Goal: Check status: Check status

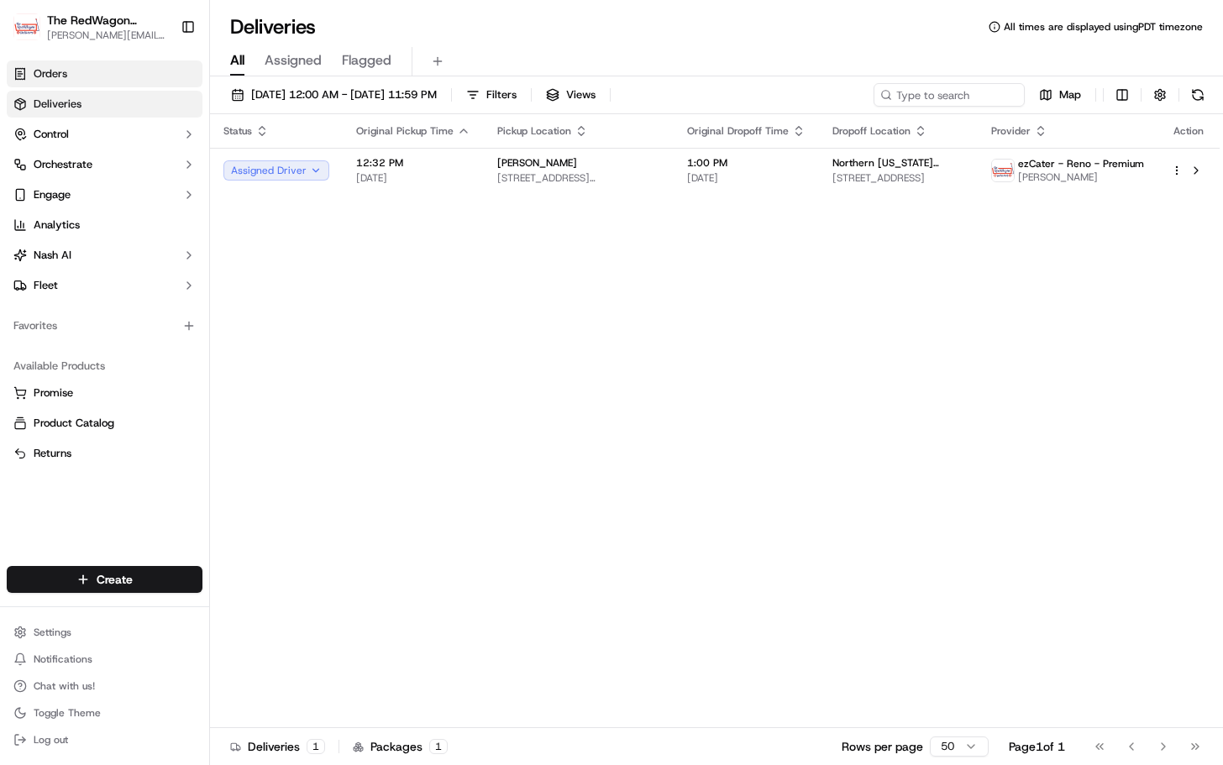
click at [59, 78] on span "Orders" at bounding box center [51, 73] width 34 height 15
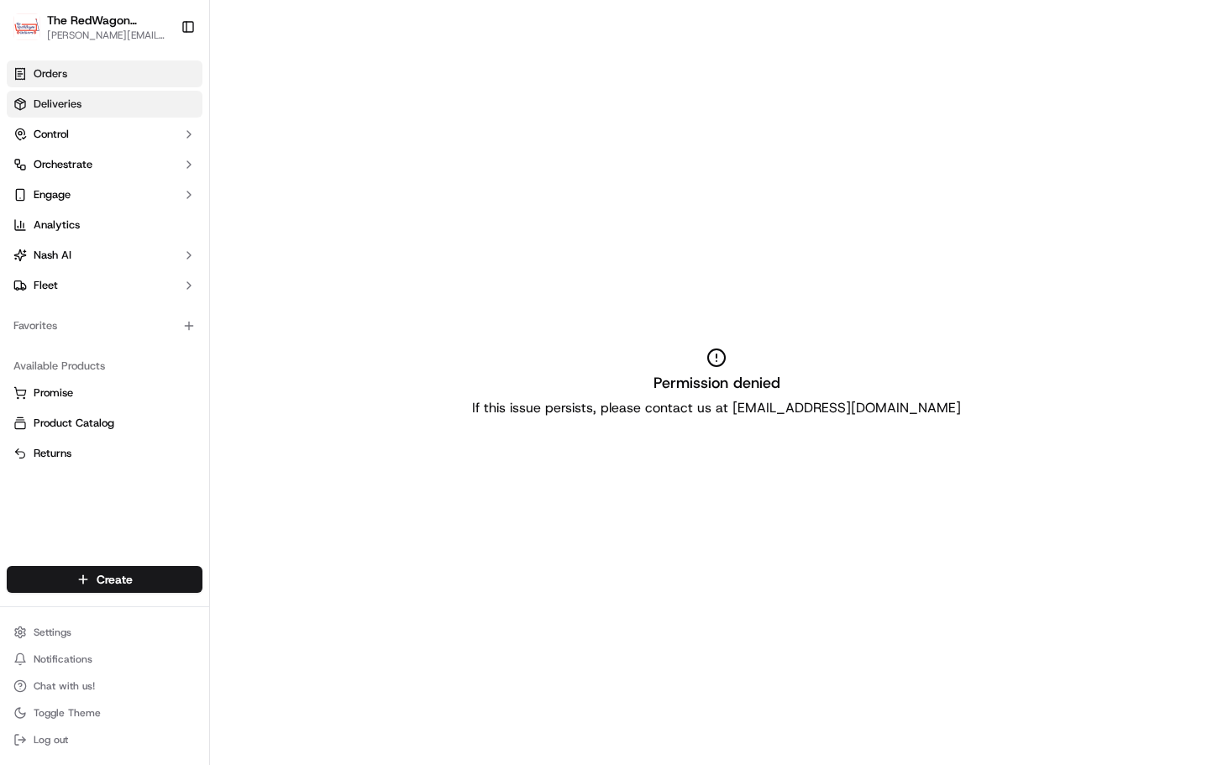
click at [71, 102] on span "Deliveries" at bounding box center [58, 104] width 48 height 15
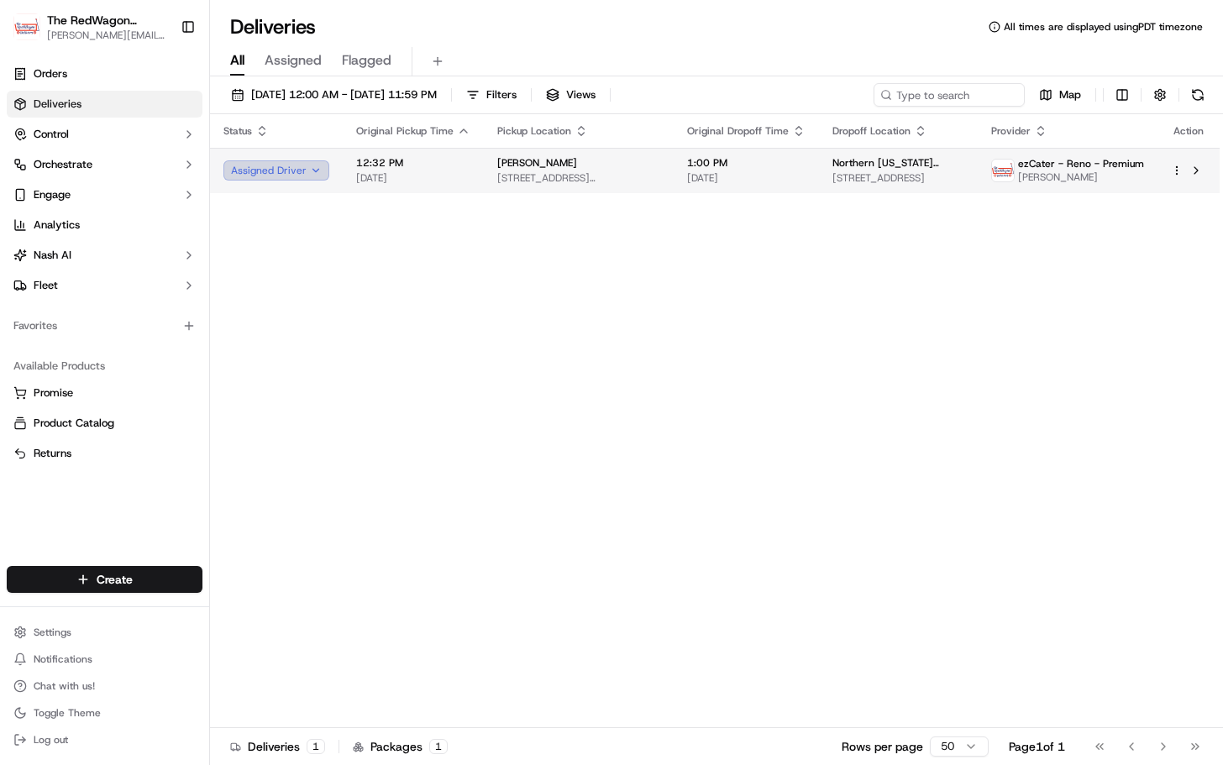
click at [313, 168] on button "Assigned Driver" at bounding box center [276, 170] width 106 height 20
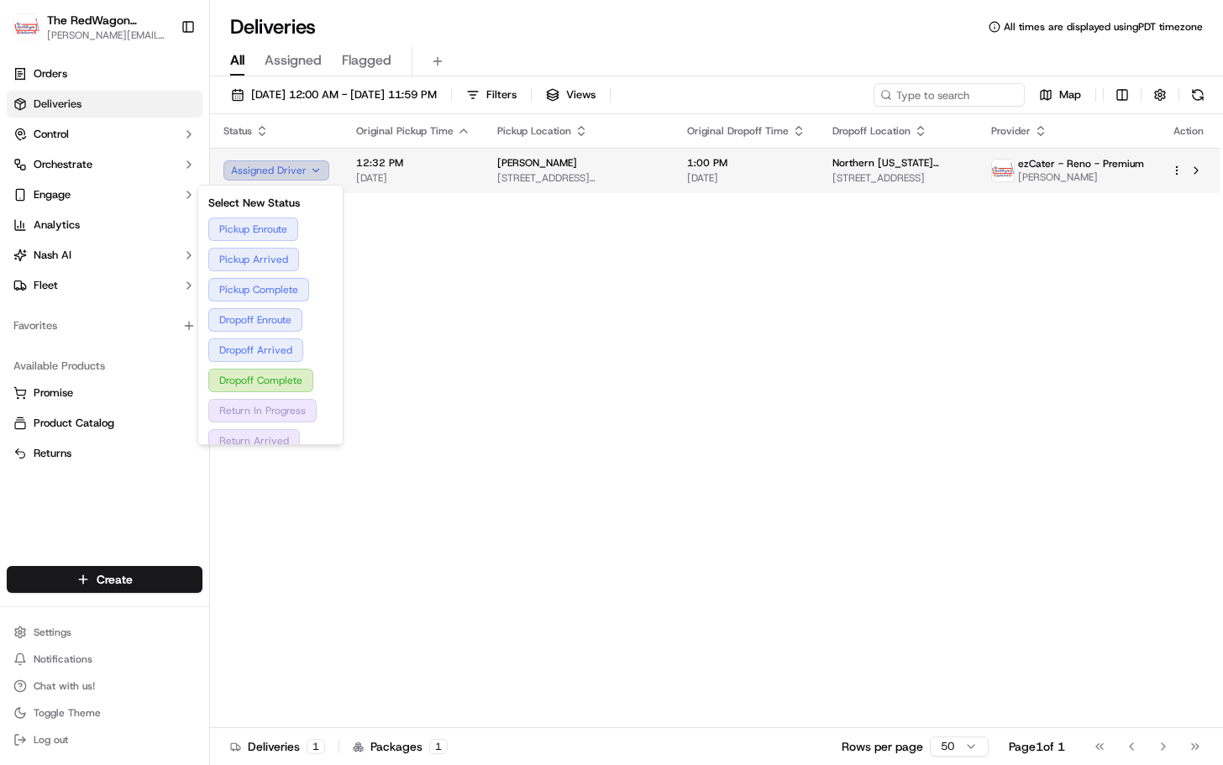
click at [313, 168] on button "Assigned Driver" at bounding box center [276, 170] width 106 height 20
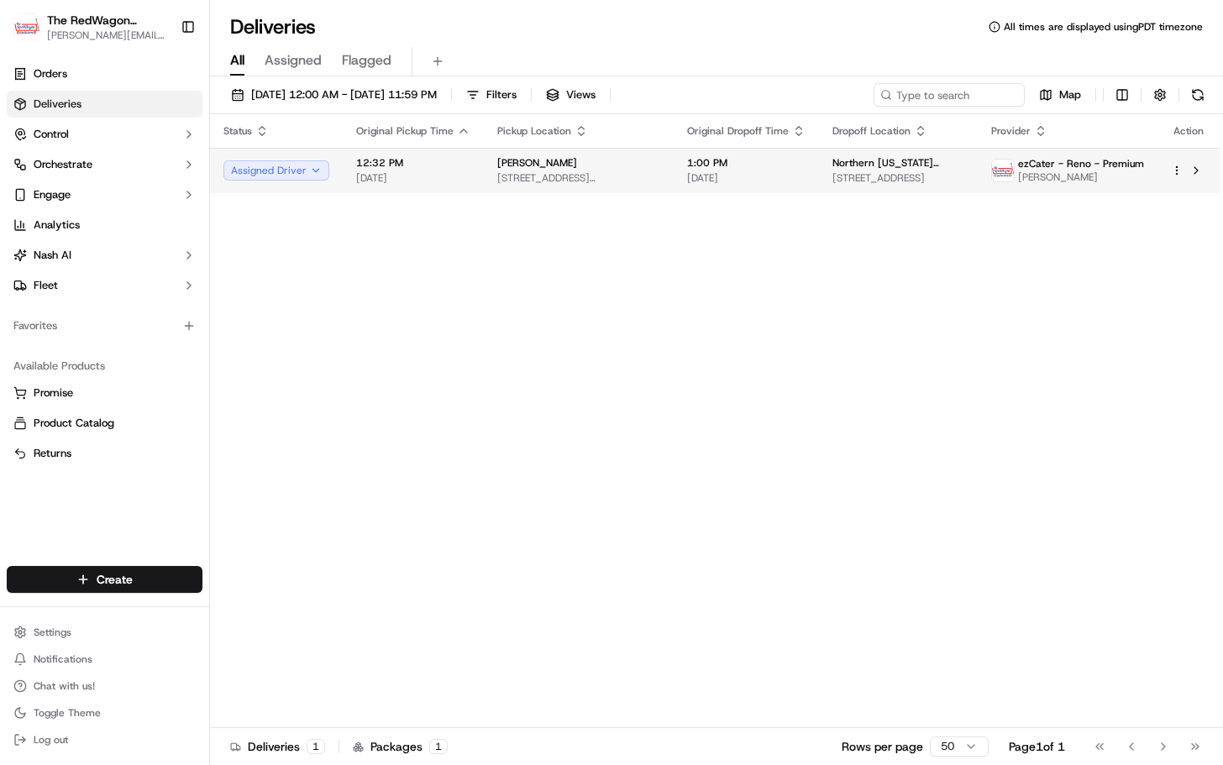
click at [465, 181] on span "[DATE]" at bounding box center [413, 177] width 114 height 13
click at [444, 174] on span "[DATE]" at bounding box center [413, 177] width 114 height 13
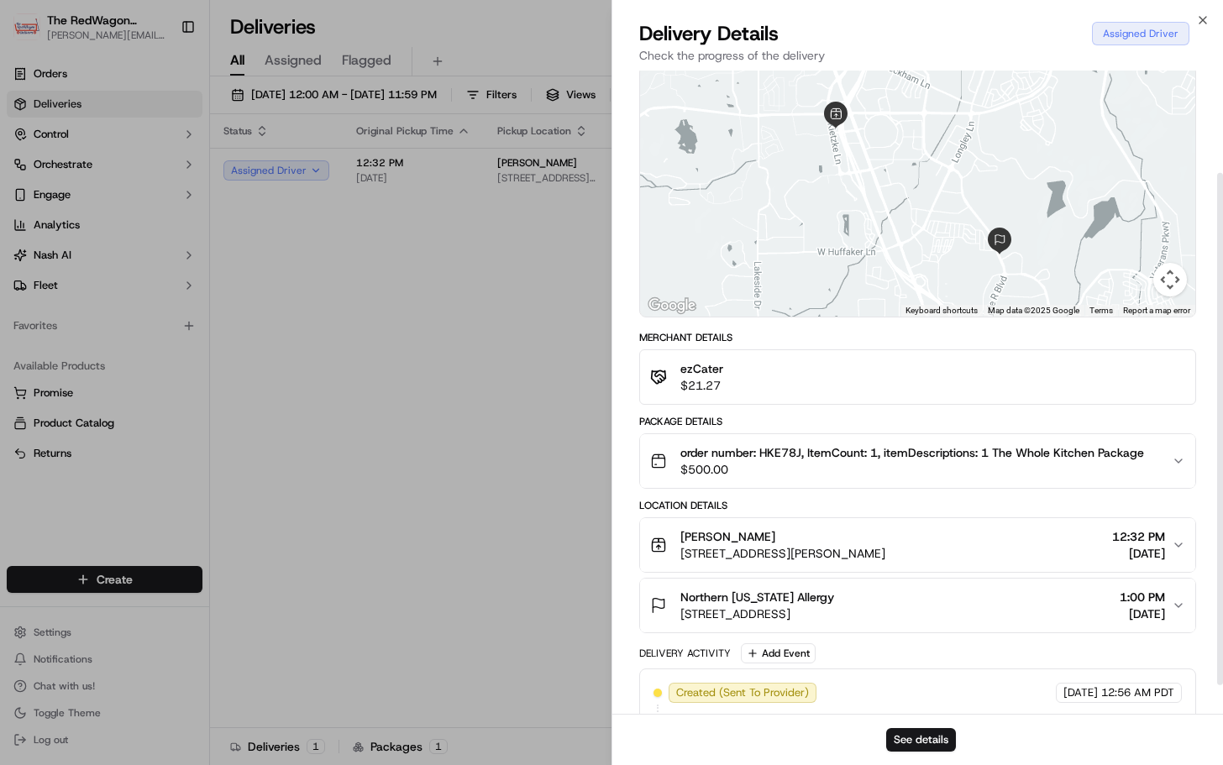
scroll to position [165, 0]
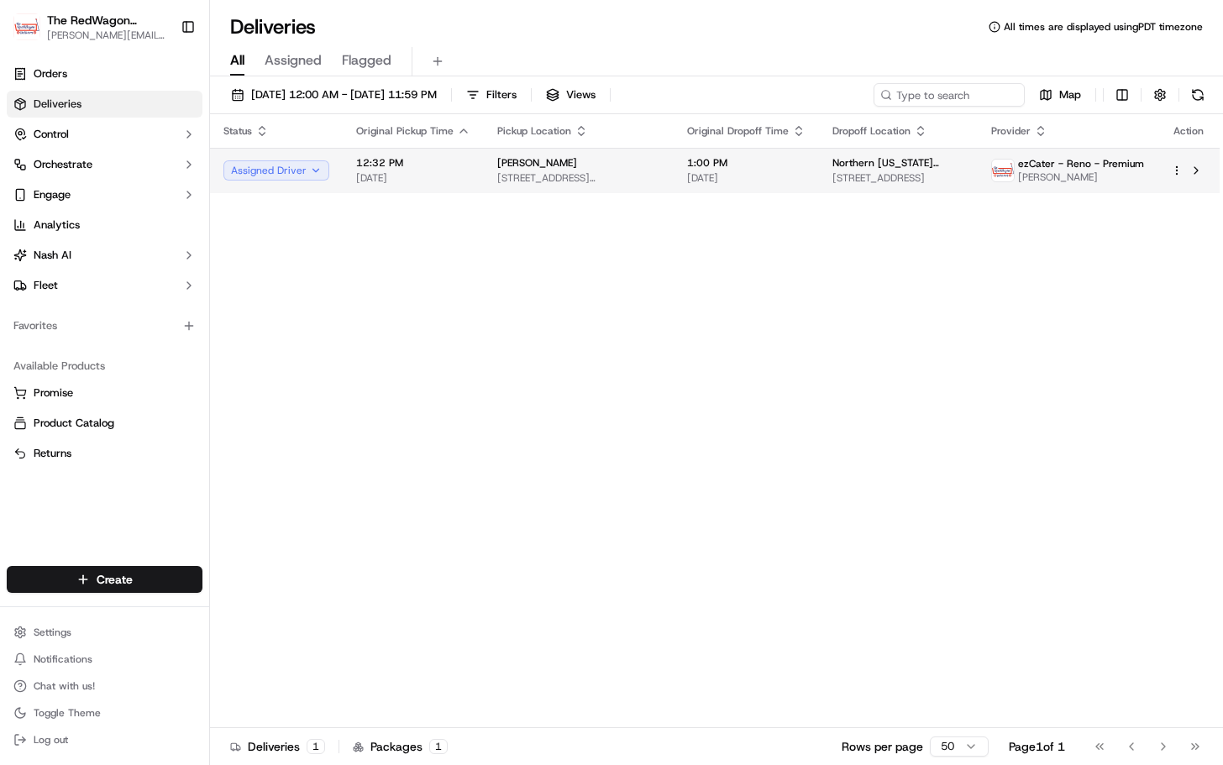
click at [833, 183] on span "[STREET_ADDRESS]" at bounding box center [899, 177] width 132 height 13
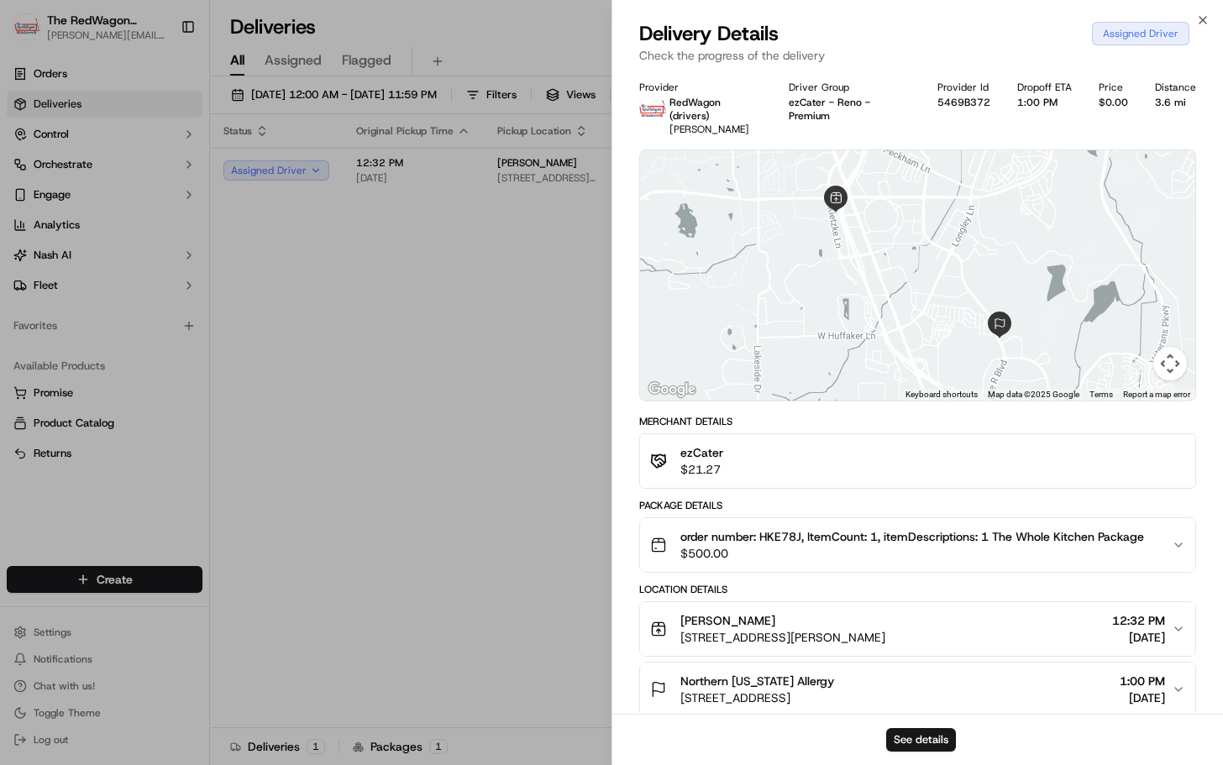
click at [840, 313] on div at bounding box center [917, 275] width 555 height 250
drag, startPoint x: 906, startPoint y: 251, endPoint x: 913, endPoint y: 262, distance: 13.3
click at [913, 262] on div at bounding box center [917, 275] width 555 height 250
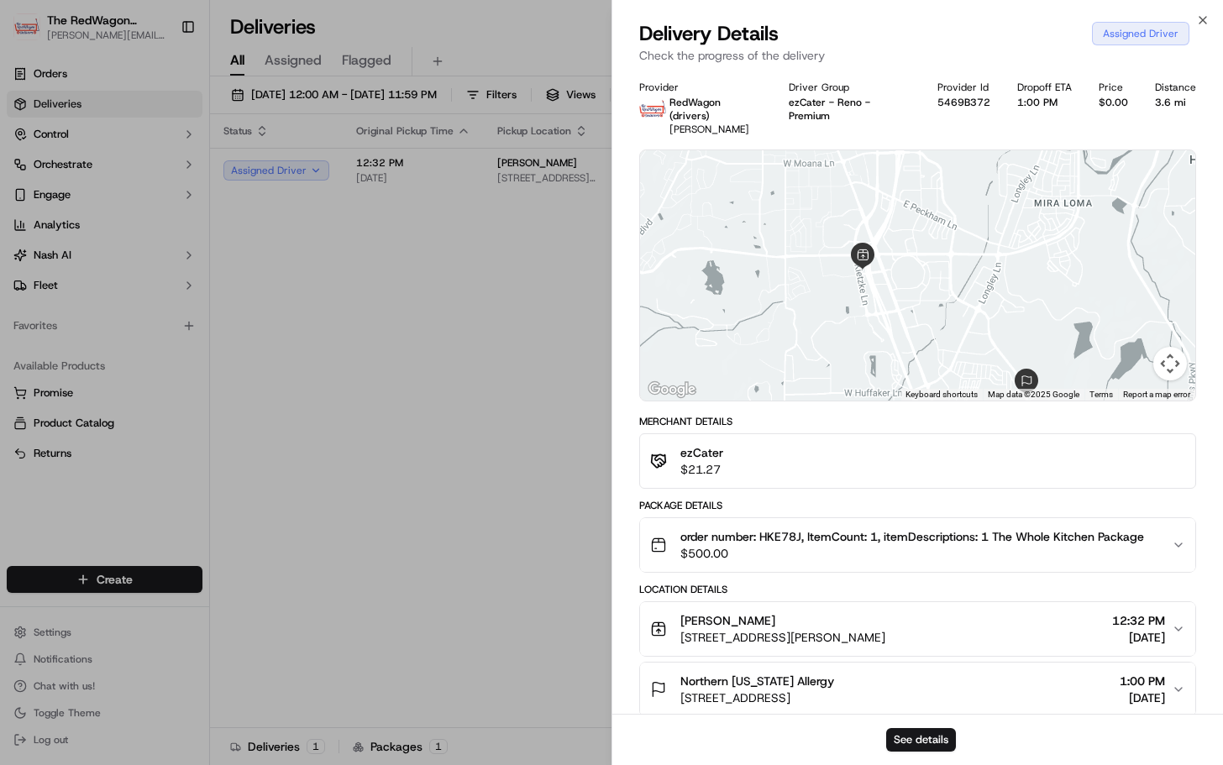
drag, startPoint x: 875, startPoint y: 258, endPoint x: 903, endPoint y: 325, distance: 72.7
click at [903, 325] on div at bounding box center [917, 275] width 555 height 250
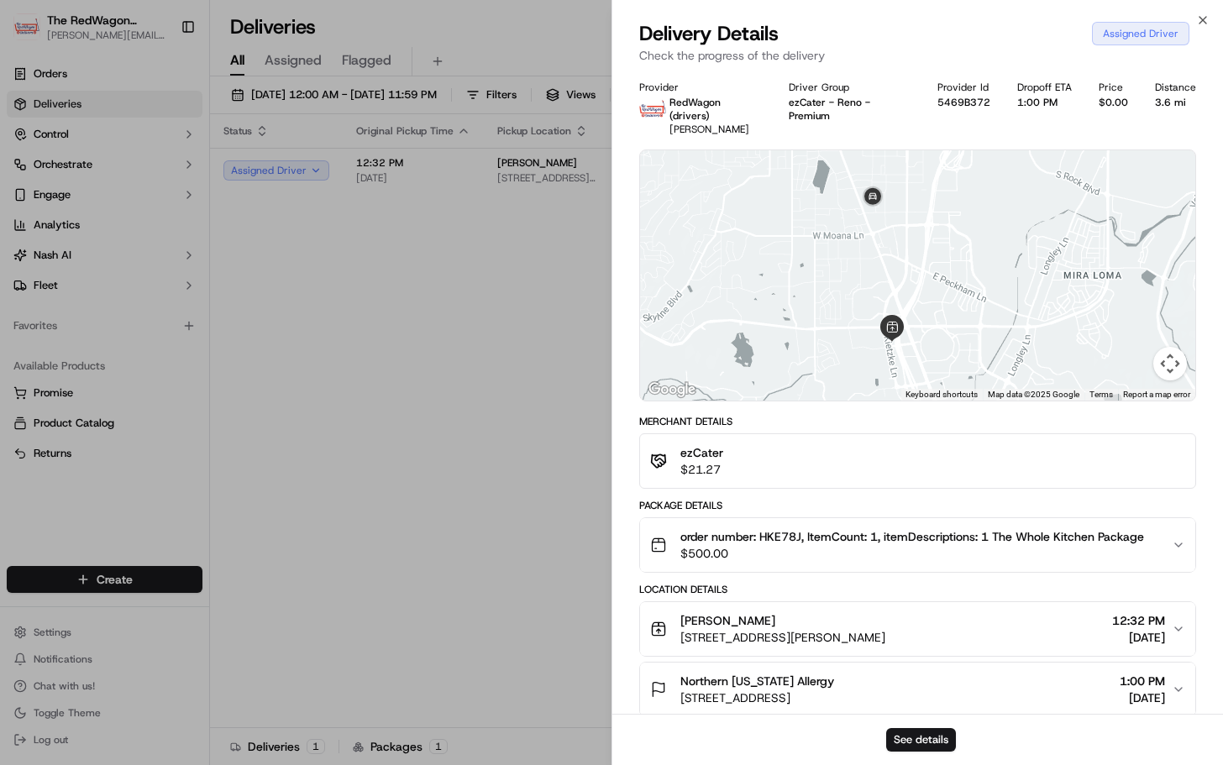
drag, startPoint x: 959, startPoint y: 282, endPoint x: 981, endPoint y: 342, distance: 63.8
click at [981, 343] on div at bounding box center [917, 275] width 555 height 250
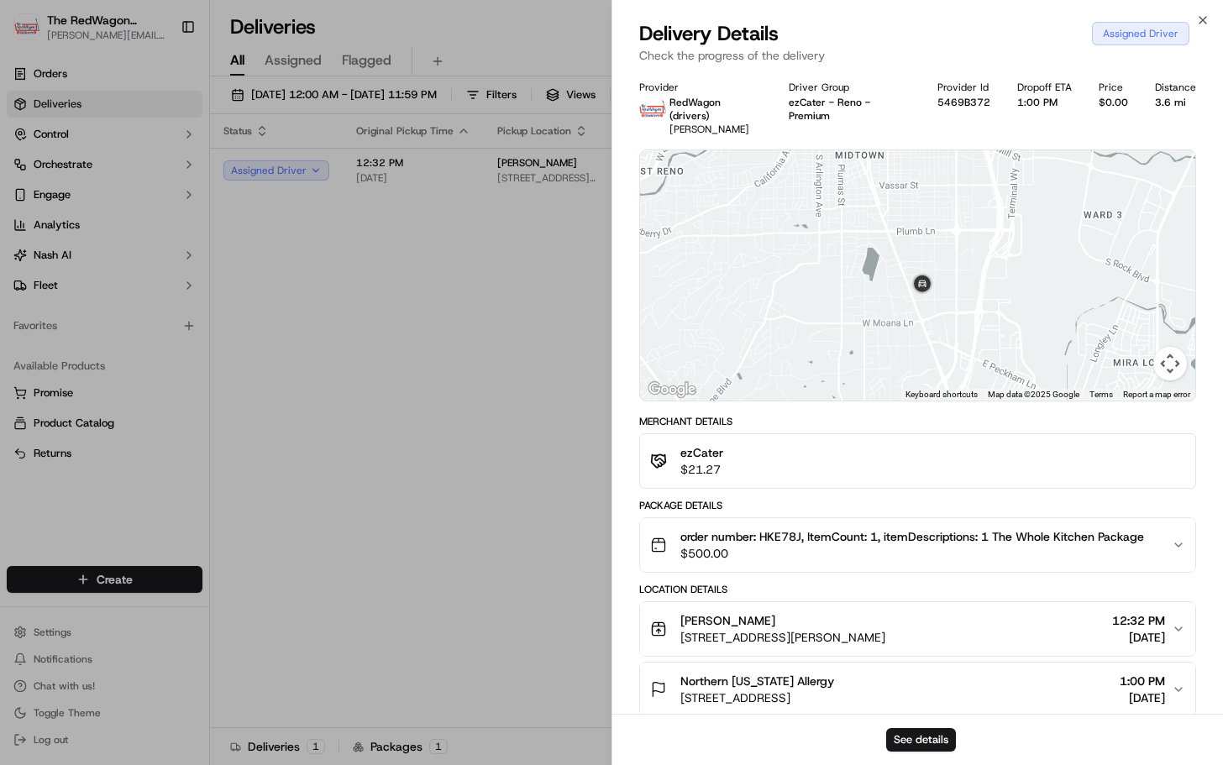
drag, startPoint x: 955, startPoint y: 254, endPoint x: 1001, endPoint y: 327, distance: 86.0
click at [1001, 327] on div at bounding box center [917, 275] width 555 height 250
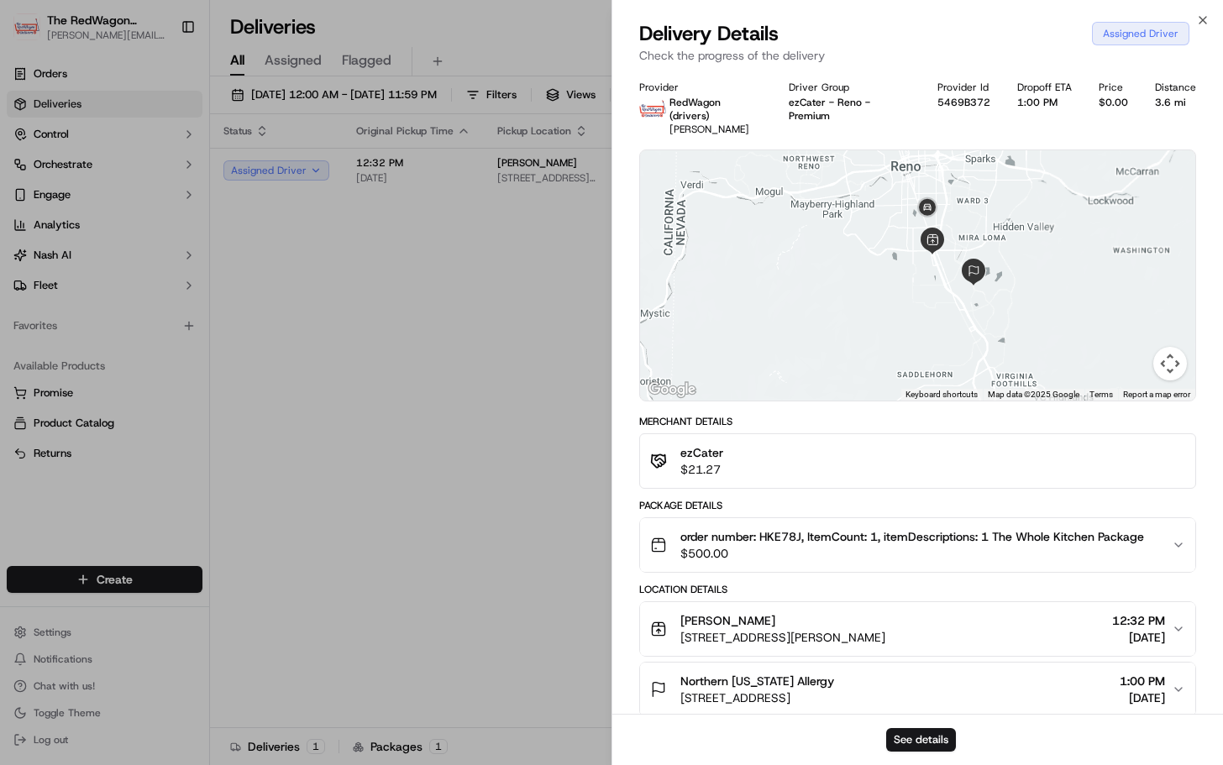
drag, startPoint x: 943, startPoint y: 330, endPoint x: 887, endPoint y: 223, distance: 121.4
click at [887, 223] on div at bounding box center [917, 275] width 555 height 250
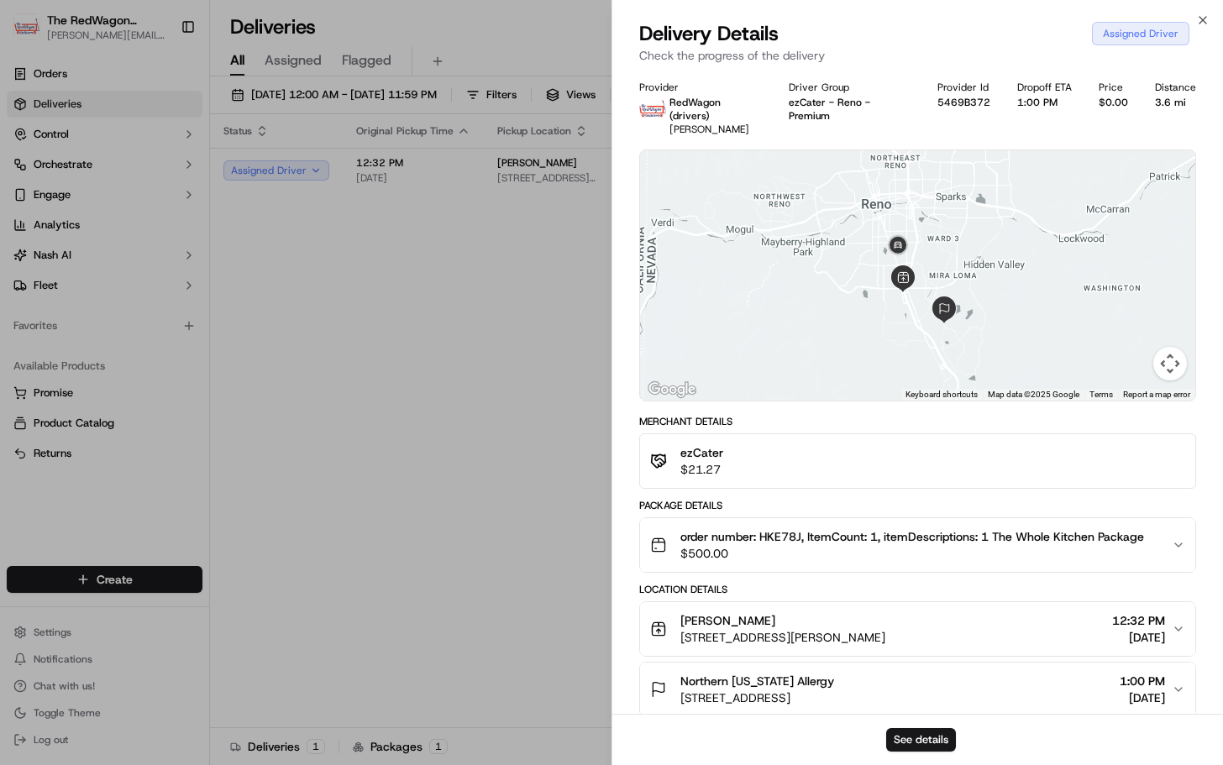
drag, startPoint x: 891, startPoint y: 297, endPoint x: 865, endPoint y: 328, distance: 41.2
click at [865, 328] on div at bounding box center [917, 275] width 555 height 250
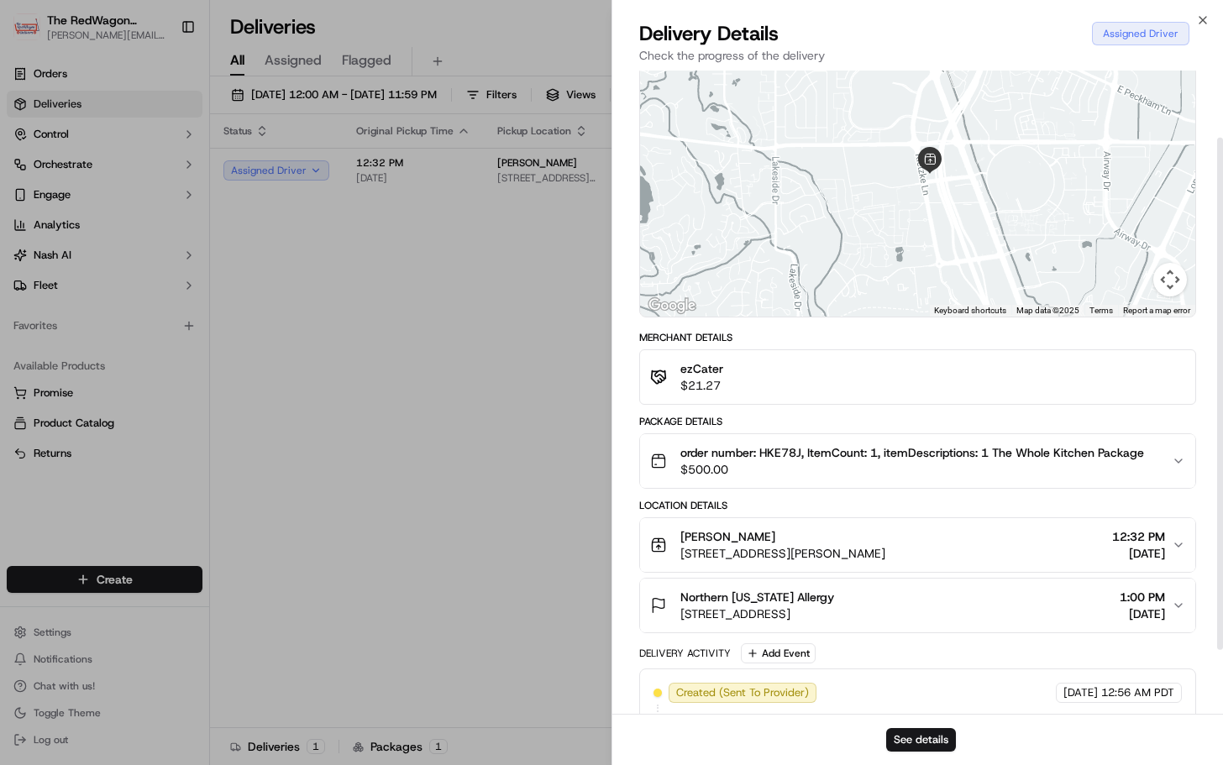
scroll to position [0, 0]
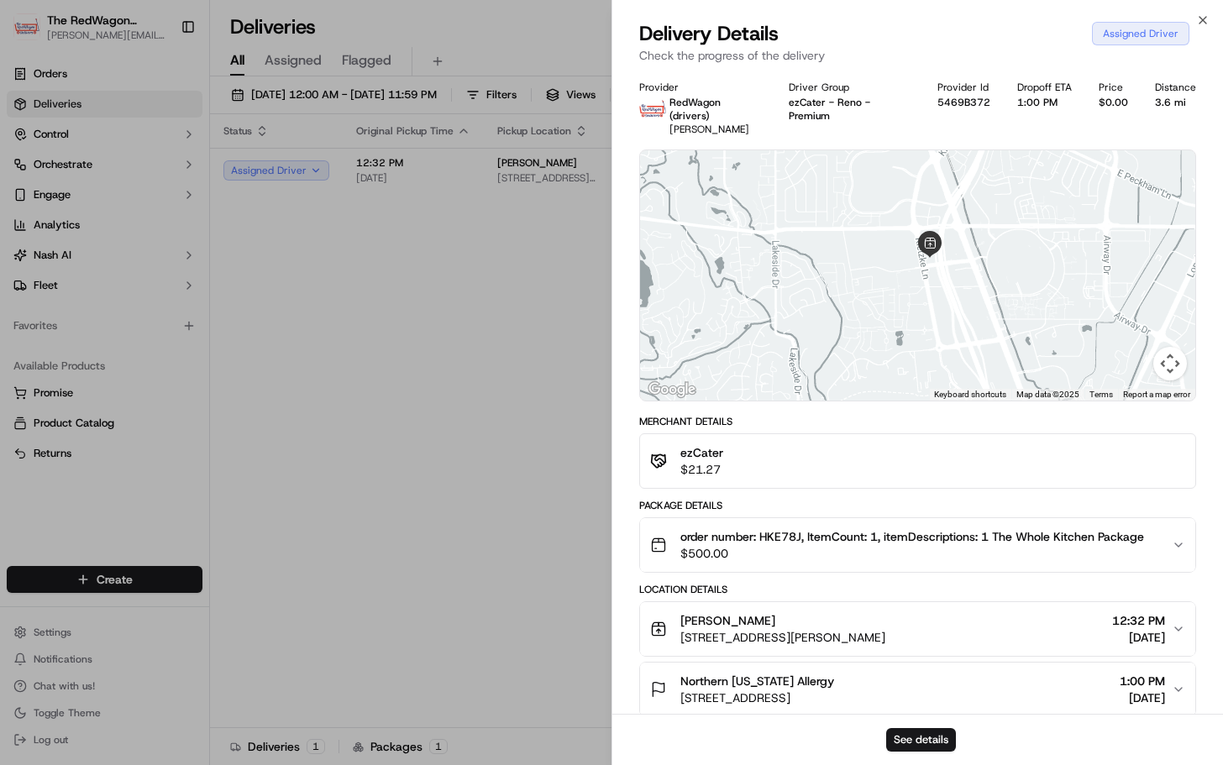
click at [900, 277] on div at bounding box center [917, 275] width 555 height 250
